Goal: Task Accomplishment & Management: Complete application form

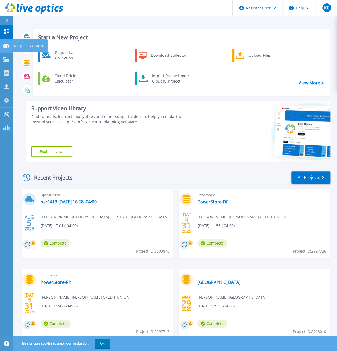
click at [35, 49] on p "Request Capture" at bounding box center [29, 46] width 30 height 14
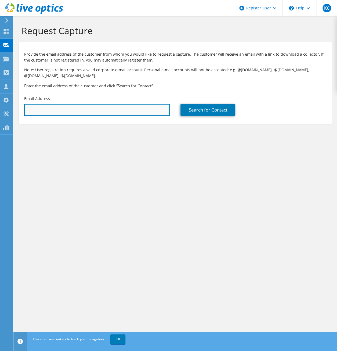
click at [36, 106] on input "text" at bounding box center [97, 110] width 146 height 12
type input "steve@etsu.edu"
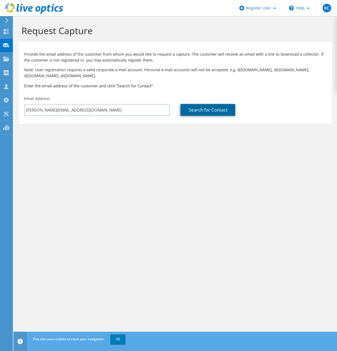
click at [222, 105] on link "Search for Contact" at bounding box center [208, 110] width 55 height 12
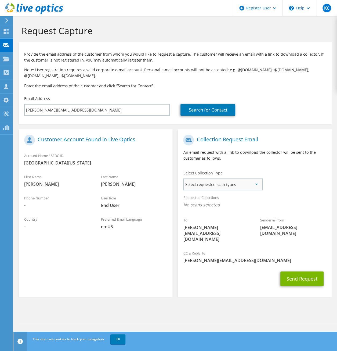
click at [205, 182] on span "Select requested scan types" at bounding box center [223, 184] width 78 height 11
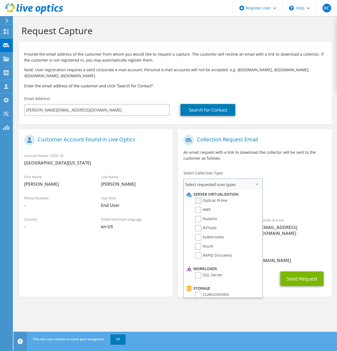
click at [207, 198] on label "Optical Prime" at bounding box center [211, 201] width 32 height 6
click at [0, 0] on input "Optical Prime" at bounding box center [0, 0] width 0 height 0
click at [198, 203] on label "Optical Prime" at bounding box center [211, 201] width 32 height 6
click at [0, 0] on input "Optical Prime" at bounding box center [0, 0] width 0 height 0
click at [198, 203] on label "Optical Prime" at bounding box center [211, 201] width 32 height 6
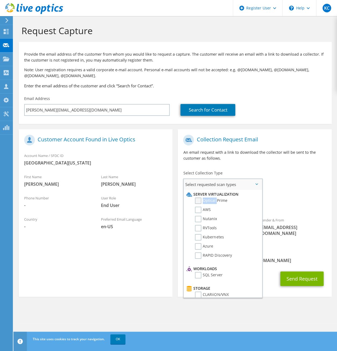
click at [0, 0] on input "Optical Prime" at bounding box center [0, 0] width 0 height 0
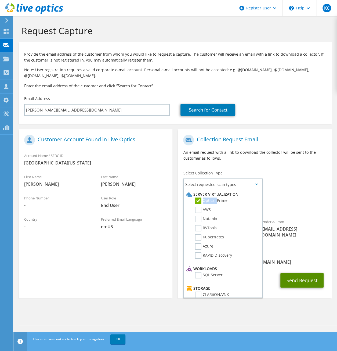
click at [297, 273] on button "Send Request" at bounding box center [302, 280] width 43 height 15
